Goal: Task Accomplishment & Management: Manage account settings

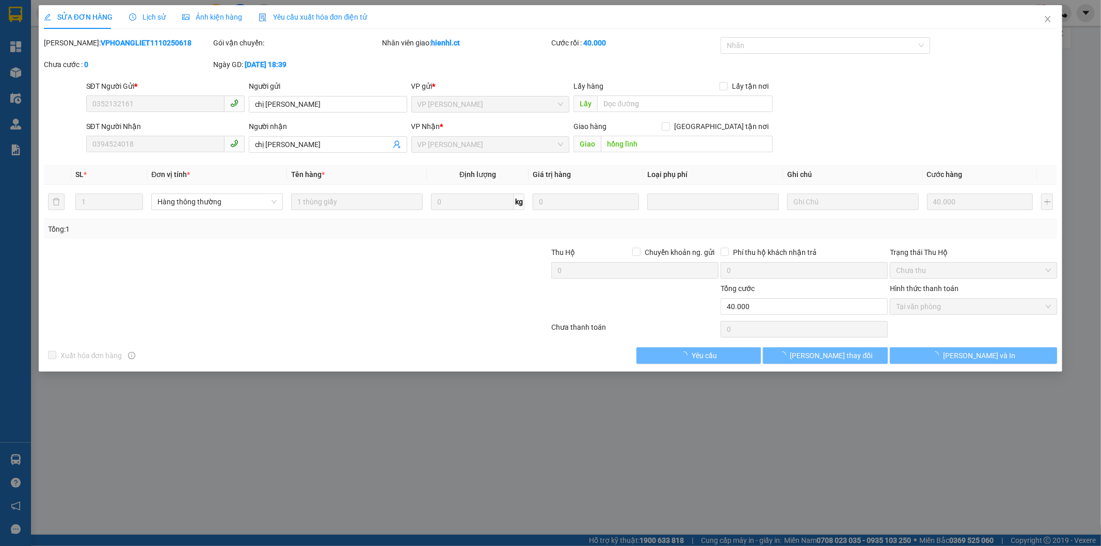
type input "0352132161"
type input "chị [PERSON_NAME]"
type input "0394524018"
type input "chị [PERSON_NAME]"
type input "hồng lĩnh"
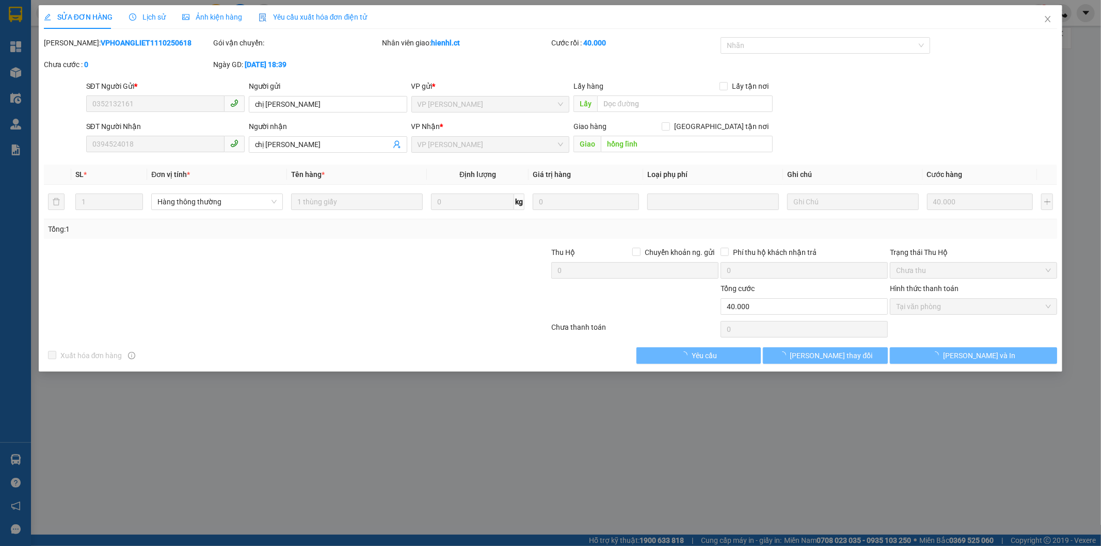
type input "0"
type input "40.000"
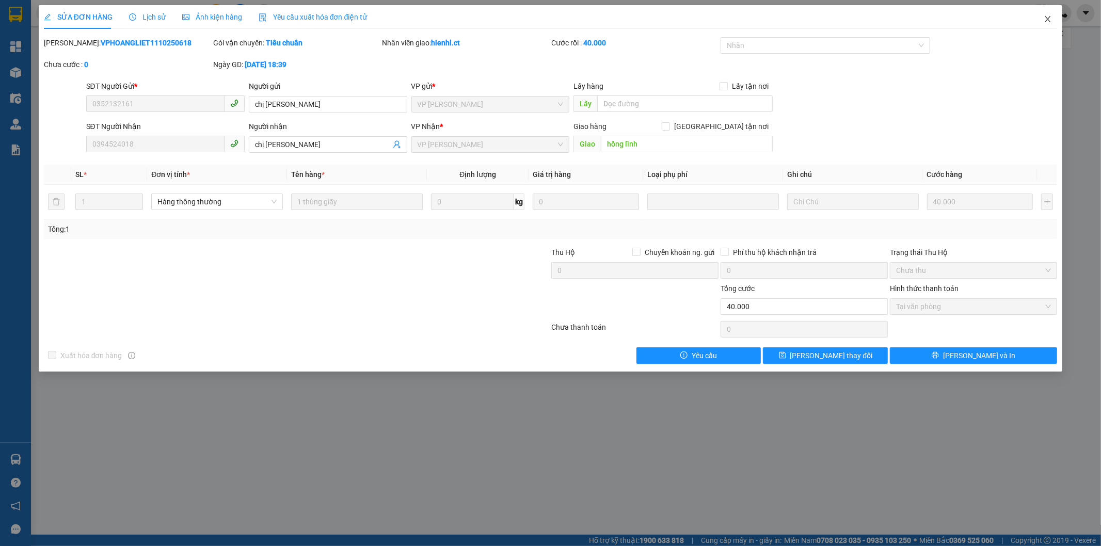
click at [1046, 18] on icon "close" at bounding box center [1048, 19] width 8 height 8
